Goal: Information Seeking & Learning: Learn about a topic

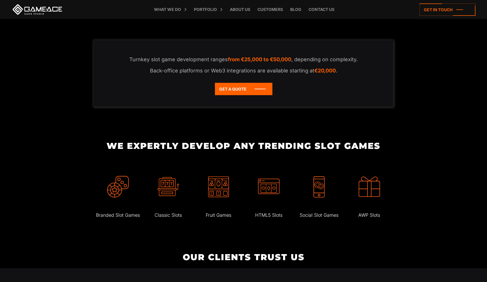
scroll to position [1188, 0]
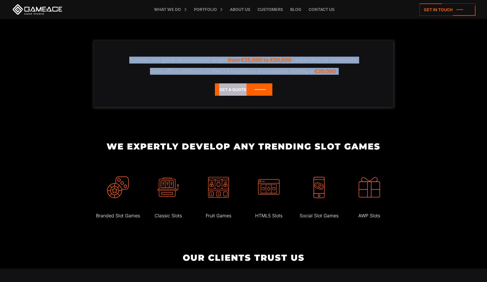
drag, startPoint x: 129, startPoint y: 72, endPoint x: 337, endPoint y: 95, distance: 209.1
click at [337, 95] on div "Turnkey slot game development ranges from €25,000 to €50,000 , depending on com…" at bounding box center [244, 74] width 300 height 66
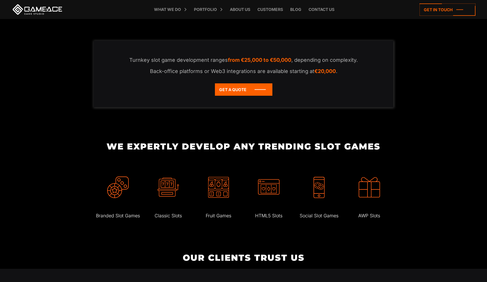
click at [337, 95] on div "Turnkey slot game development ranges from €25,000 to €50,000 , depending on com…" at bounding box center [244, 74] width 300 height 66
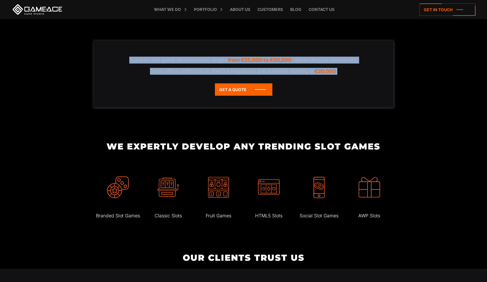
drag, startPoint x: 340, startPoint y: 85, endPoint x: 137, endPoint y: 69, distance: 203.9
click at [137, 69] on div "Turnkey slot game development ranges from €25,000 to €50,000 , depending on com…" at bounding box center [244, 74] width 300 height 66
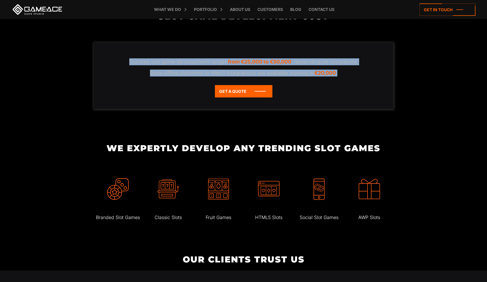
copy div "Turnkey slot game development ranges from €25,000 to €50,000 , depending on com…"
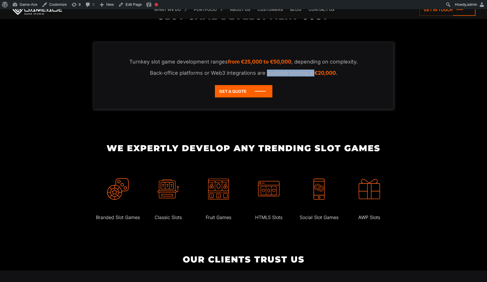
drag, startPoint x: 313, startPoint y: 87, endPoint x: 266, endPoint y: 88, distance: 46.6
click at [266, 76] on p "Back-office platforms or Web3 integrations are available starting at €20,000 ." at bounding box center [243, 73] width 277 height 7
click at [266, 81] on div at bounding box center [266, 81] width 0 height 0
click at [230, 92] on div "Turnkey slot game development ranges from €25,000 to €50,000 , depending on com…" at bounding box center [244, 76] width 300 height 66
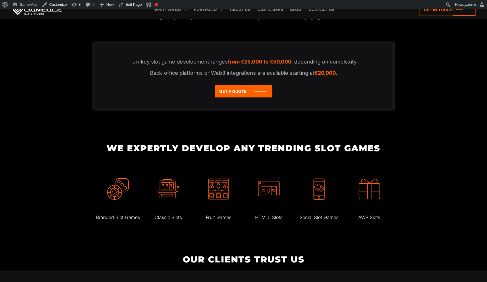
click at [271, 76] on p "Back-office platforms or Web3 integrations are available starting at €20,000 ." at bounding box center [243, 73] width 277 height 7
drag, startPoint x: 336, startPoint y: 88, endPoint x: 289, endPoint y: 88, distance: 47.4
click at [289, 76] on p "Back-office platforms or Web3 integrations are available starting at €20,000 ." at bounding box center [243, 73] width 277 height 7
copy p "starting at €20,000"
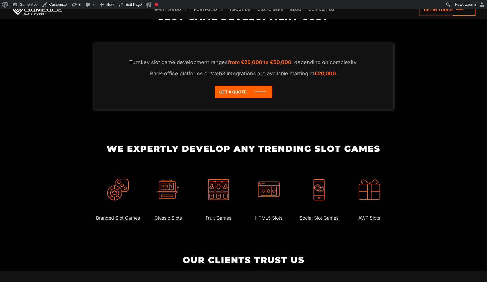
scroll to position [1194, 0]
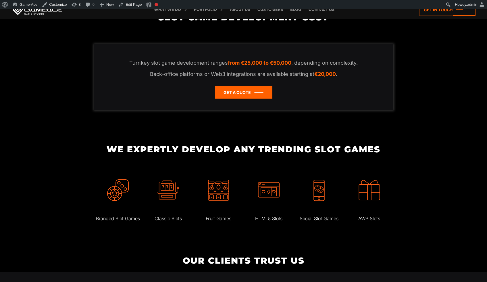
click at [256, 99] on icon at bounding box center [243, 92] width 57 height 12
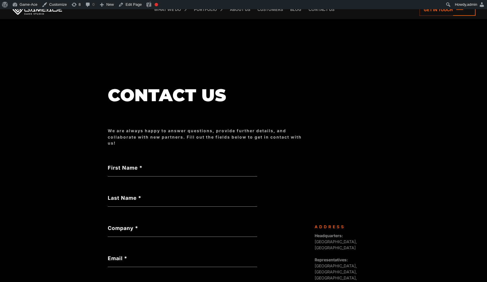
scroll to position [14, 0]
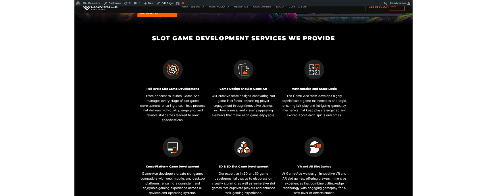
scroll to position [230, 0]
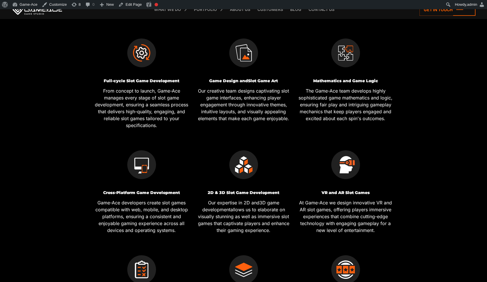
click at [138, 103] on p "From concept to launch, Game-Ace manages every stage of slot game development, …" at bounding box center [142, 107] width 98 height 41
click at [137, 98] on div at bounding box center [137, 98] width 0 height 0
click at [126, 115] on p "From concept to launch, Game-Ace manages every stage of slot game development, …" at bounding box center [142, 107] width 98 height 41
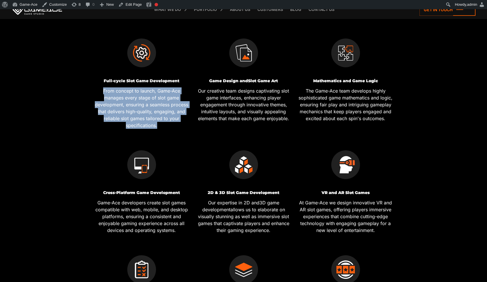
drag, startPoint x: 158, startPoint y: 127, endPoint x: 101, endPoint y: 92, distance: 66.8
click at [101, 92] on p "From concept to launch, Game-Ace manages every stage of slot game development, …" at bounding box center [142, 107] width 98 height 41
copy p "From concept to launch, Game-Ace manages every stage of slot game development, …"
click at [161, 102] on p "From concept to launch, Game-Ace manages every stage of slot game development, …" at bounding box center [142, 107] width 98 height 41
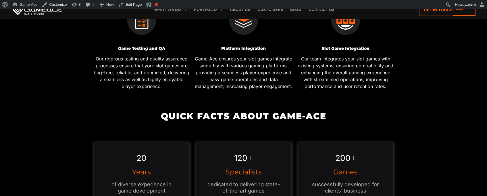
scroll to position [473, 0]
click at [264, 73] on p "Game-Ace ensures your slot games integrate smoothly with various gaming platfor…" at bounding box center [244, 72] width 98 height 34
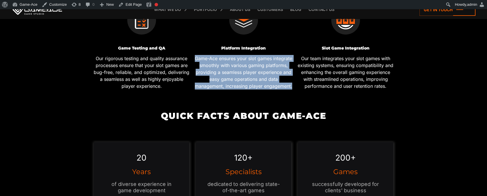
click at [264, 73] on p "Game-Ace ensures your slot games integrate smoothly with various gaming platfor…" at bounding box center [244, 72] width 98 height 34
copy div "Game-Ace ensures your slot games integrate smoothly with various gaming platfor…"
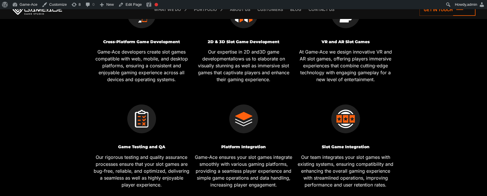
scroll to position [421, 0]
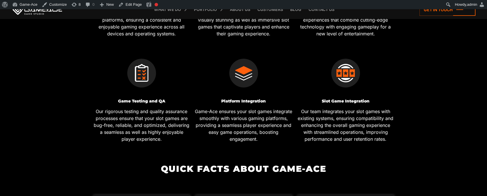
click at [286, 117] on p "Game-Ace ensures your slot games integrate smoothly with various gaming platfor…" at bounding box center [244, 125] width 98 height 34
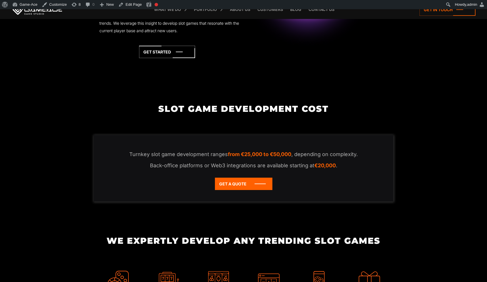
scroll to position [1096, 0]
click at [354, 147] on div "Turnkey slot game development ranges from €25,000 to €50,000 , depending on com…" at bounding box center [244, 168] width 300 height 66
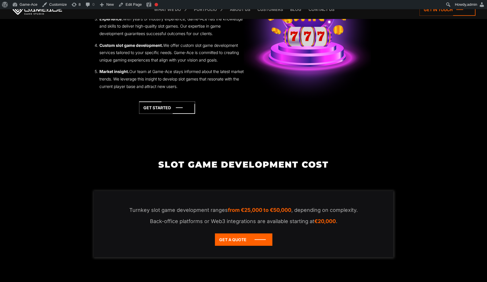
scroll to position [1048, 0]
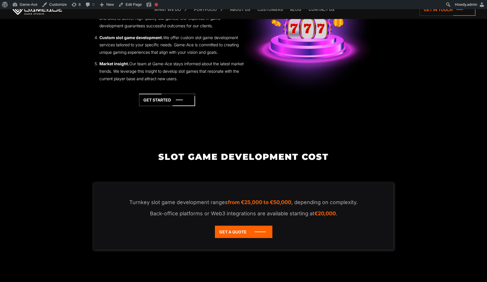
click at [361, 94] on img at bounding box center [307, 18] width 127 height 162
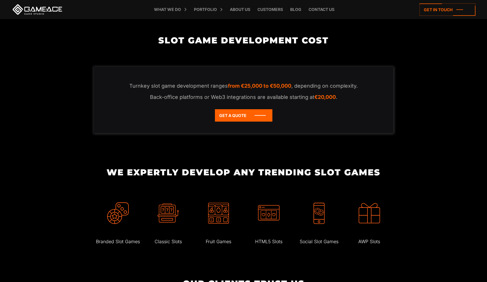
scroll to position [1169, 0]
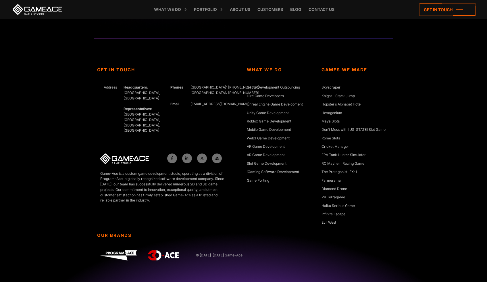
scroll to position [271, 0]
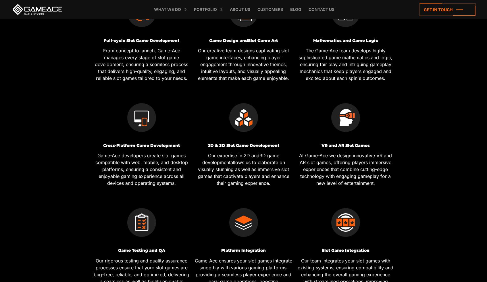
click at [377, 160] on p "At Game-Ace we design innovative VR and AR slot games, offering players immersi…" at bounding box center [346, 169] width 98 height 34
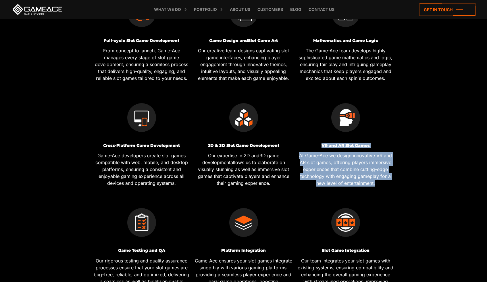
drag, startPoint x: 376, startPoint y: 185, endPoint x: 320, endPoint y: 145, distance: 67.9
click at [320, 145] on div "VR and AR Slot Games At Game-Ace we design innovative VR and AR slot games, off…" at bounding box center [346, 164] width 98 height 43
copy div "VR and AR Slot Games At Game-Ace we design innovative VR and AR slot games, off…"
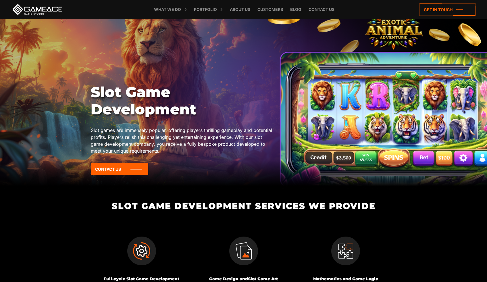
scroll to position [66, 0]
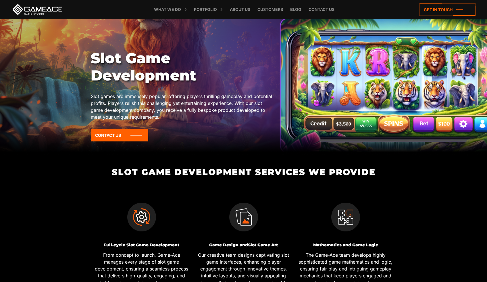
click at [228, 173] on h2 "Slot Game Development Services We Provide" at bounding box center [244, 171] width 306 height 9
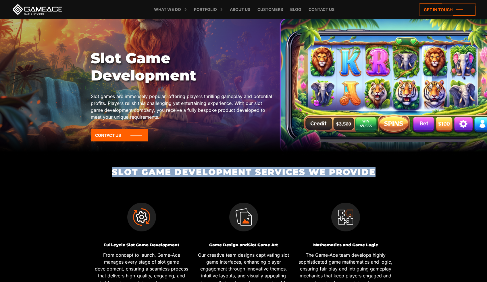
click at [228, 173] on h2 "Slot Game Development Services We Provide" at bounding box center [244, 171] width 306 height 9
copy div "Slot Game Development Services We Provide"
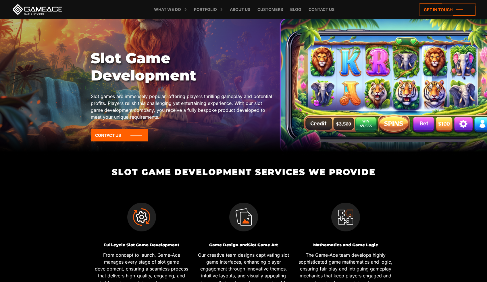
click at [363, 139] on div "Slot Game Development Slot games are immensely popular, offering players thrill…" at bounding box center [244, 98] width 306 height 96
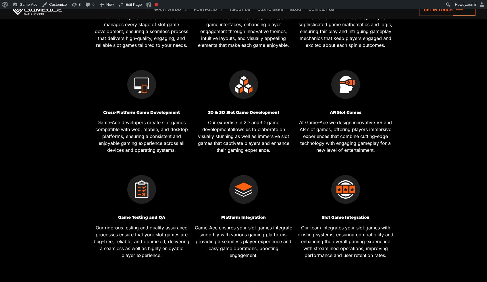
scroll to position [304, 0]
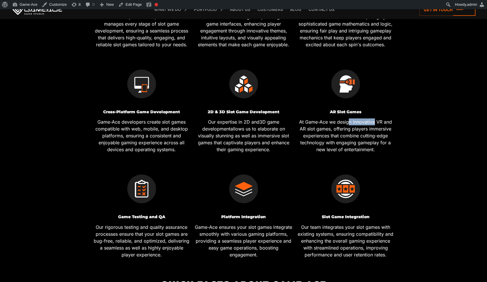
drag, startPoint x: 375, startPoint y: 122, endPoint x: 349, endPoint y: 122, distance: 26.2
click at [349, 122] on p "At Game-Ace we design innovative VR and AR slot games, offering players immersi…" at bounding box center [346, 135] width 98 height 34
copy p "n innovative"
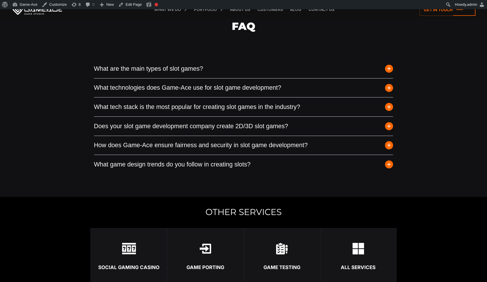
scroll to position [2170, 0]
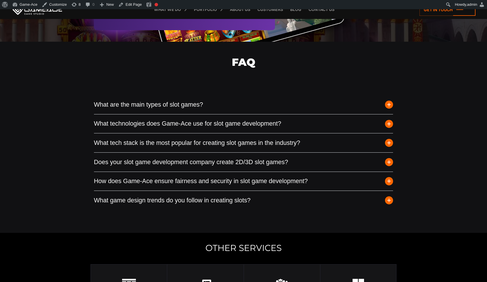
click at [389, 147] on span "button" at bounding box center [389, 143] width 8 height 8
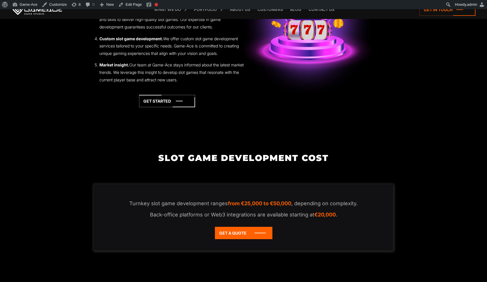
scroll to position [1012, 0]
